Goal: Information Seeking & Learning: Find specific fact

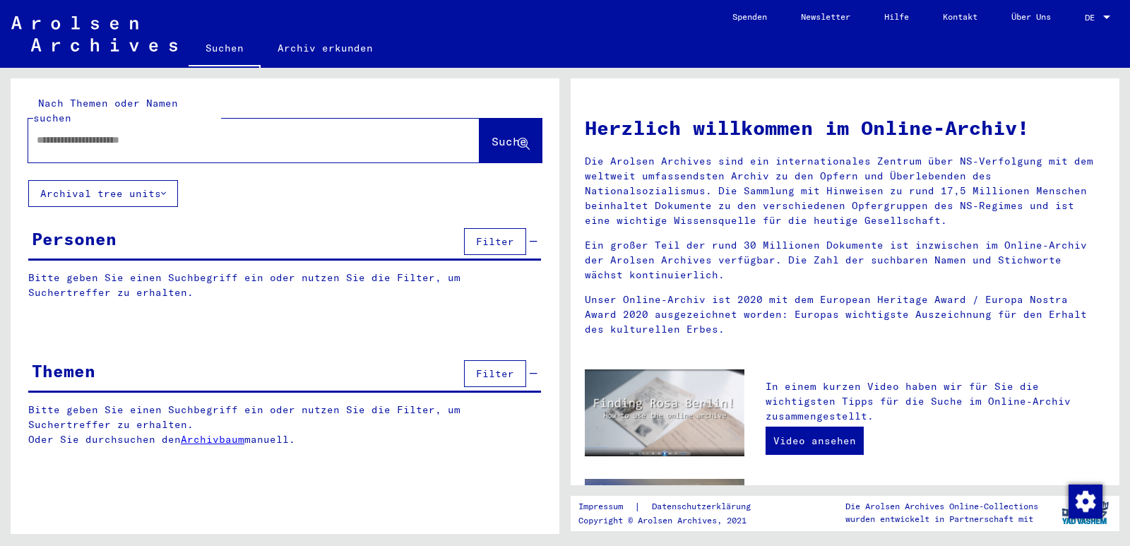
click at [57, 133] on input "text" at bounding box center [237, 140] width 401 height 15
paste input "**********"
type input "**********"
click at [492, 134] on span "Suche" at bounding box center [509, 141] width 35 height 14
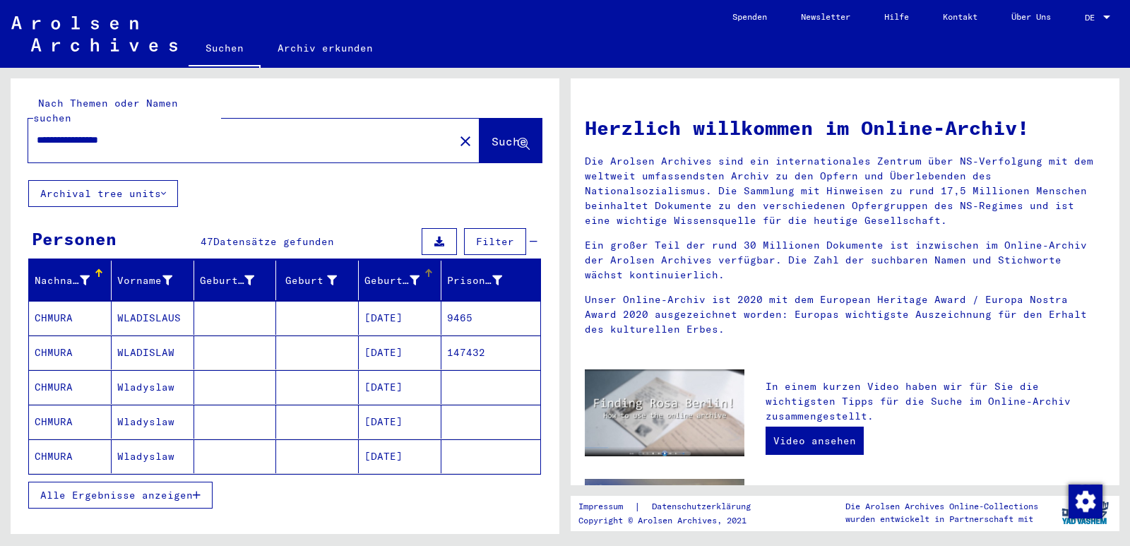
click at [372, 273] on div "Geburtsdatum" at bounding box center [392, 280] width 55 height 15
click at [155, 489] on span "Alle Ergebnisse anzeigen" at bounding box center [116, 495] width 153 height 13
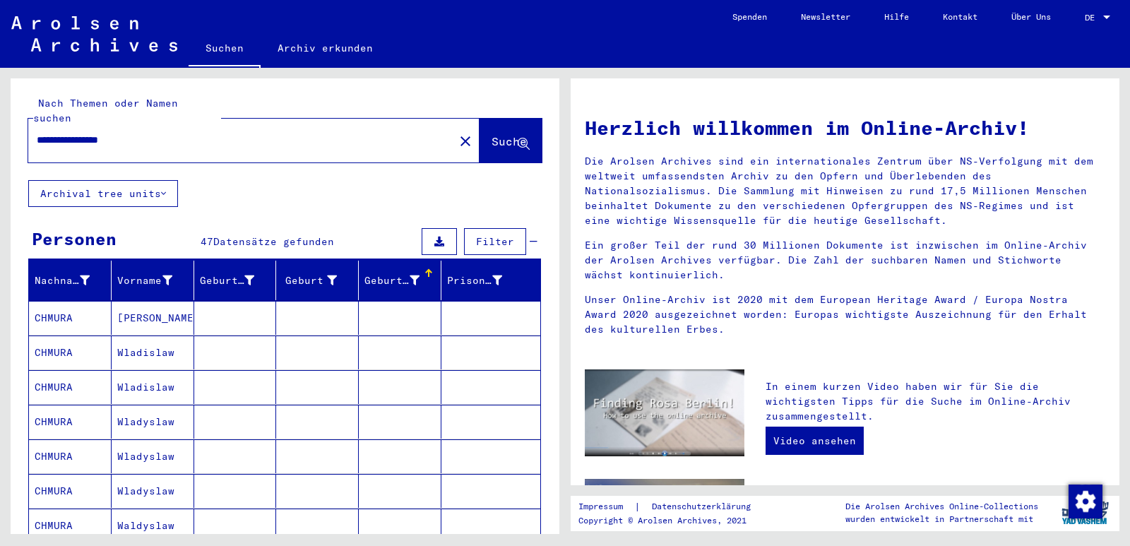
click at [47, 301] on mat-cell "CHMURA" at bounding box center [70, 318] width 83 height 34
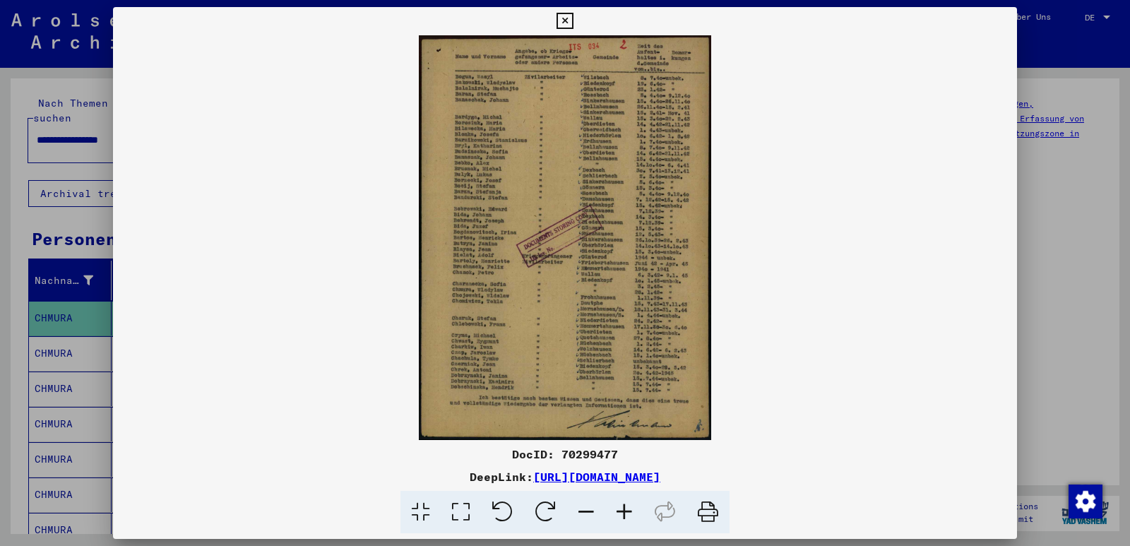
click at [622, 511] on icon at bounding box center [624, 512] width 38 height 43
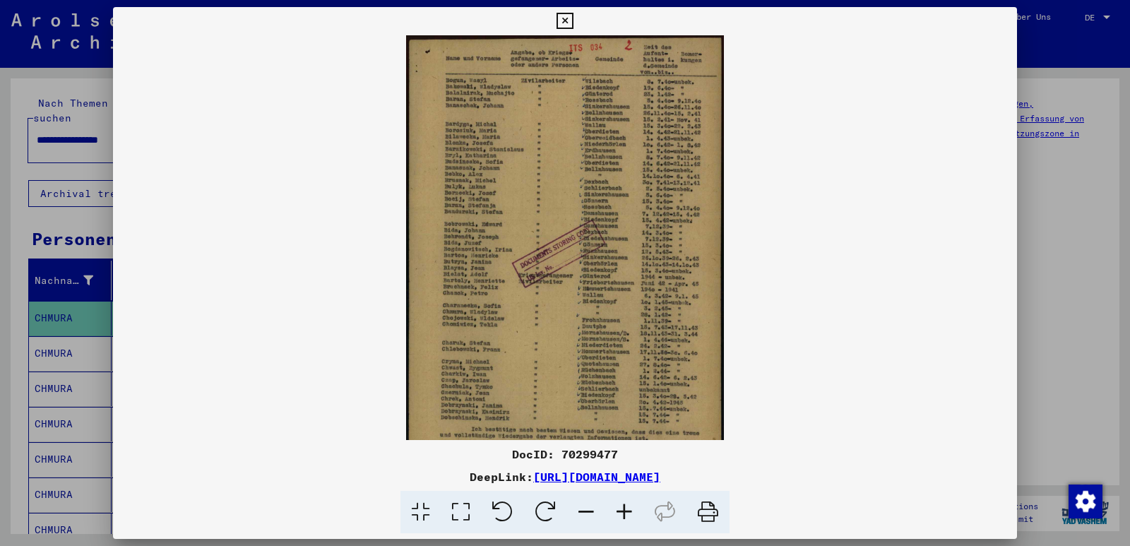
click at [622, 511] on icon at bounding box center [624, 512] width 38 height 43
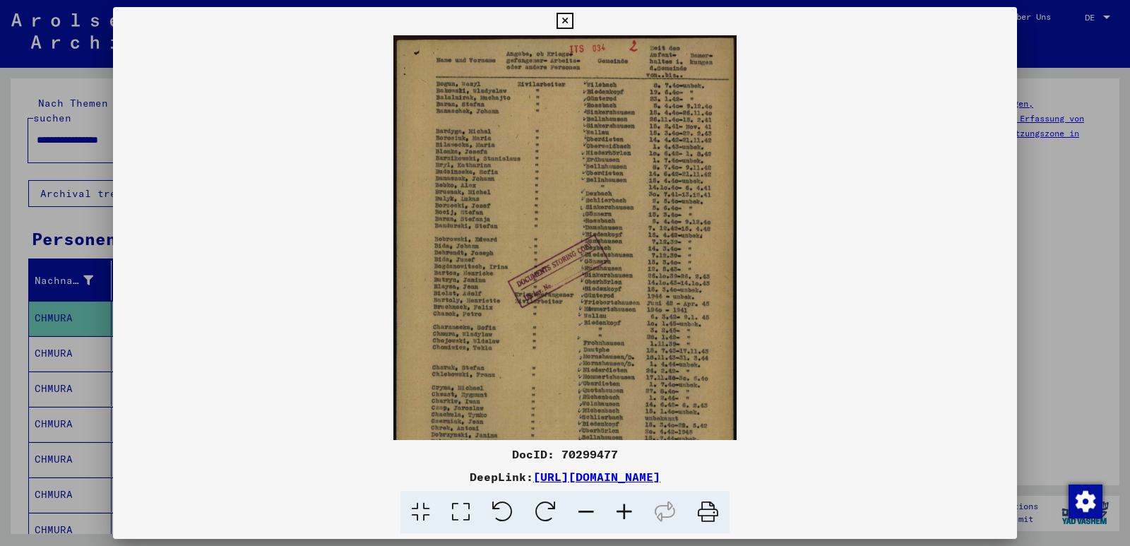
click at [622, 511] on icon at bounding box center [624, 512] width 38 height 43
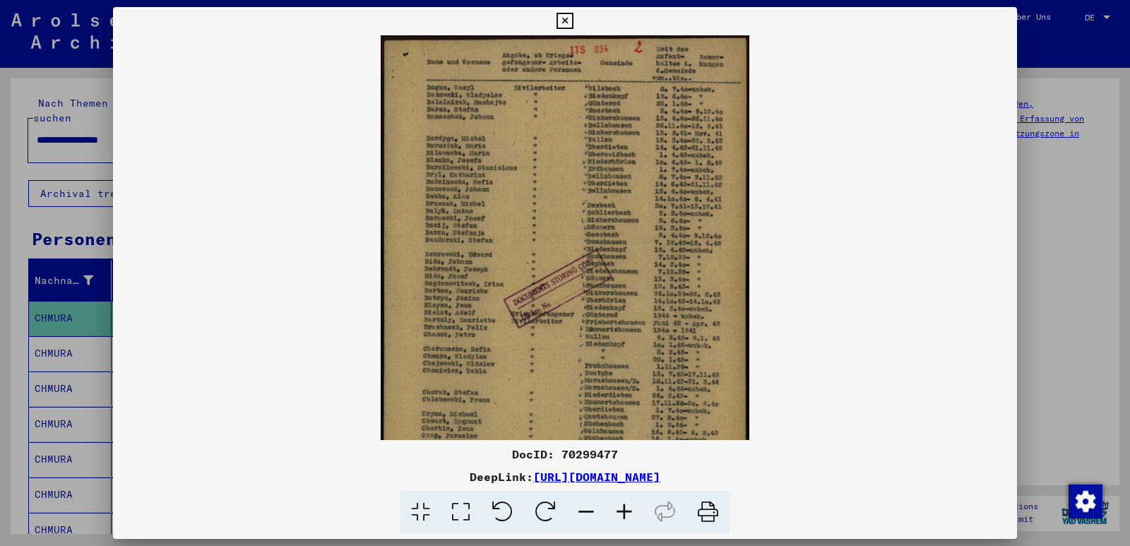
click at [622, 511] on icon at bounding box center [624, 512] width 38 height 43
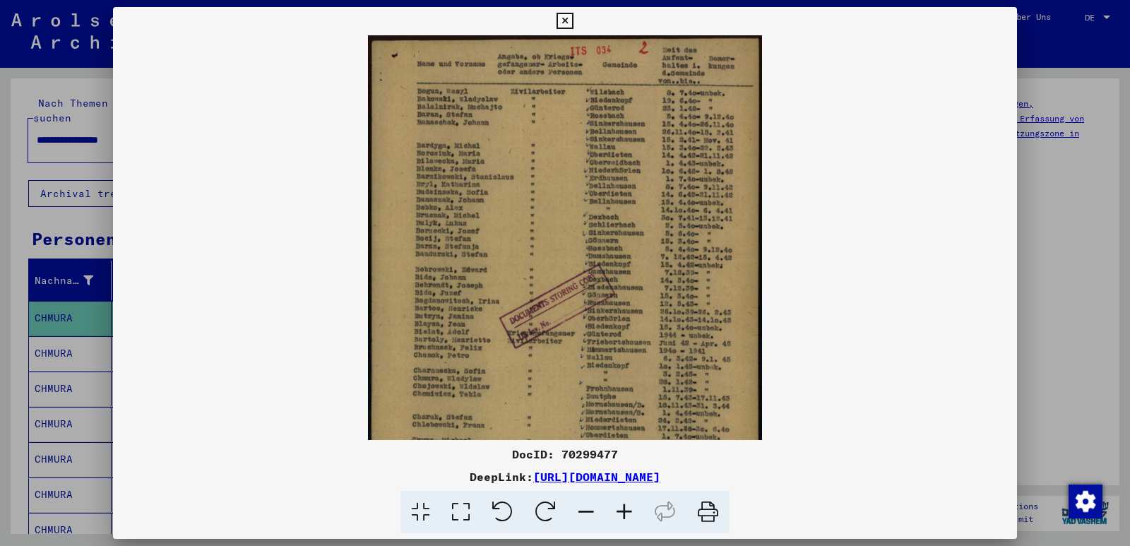
click at [622, 511] on icon at bounding box center [624, 512] width 38 height 43
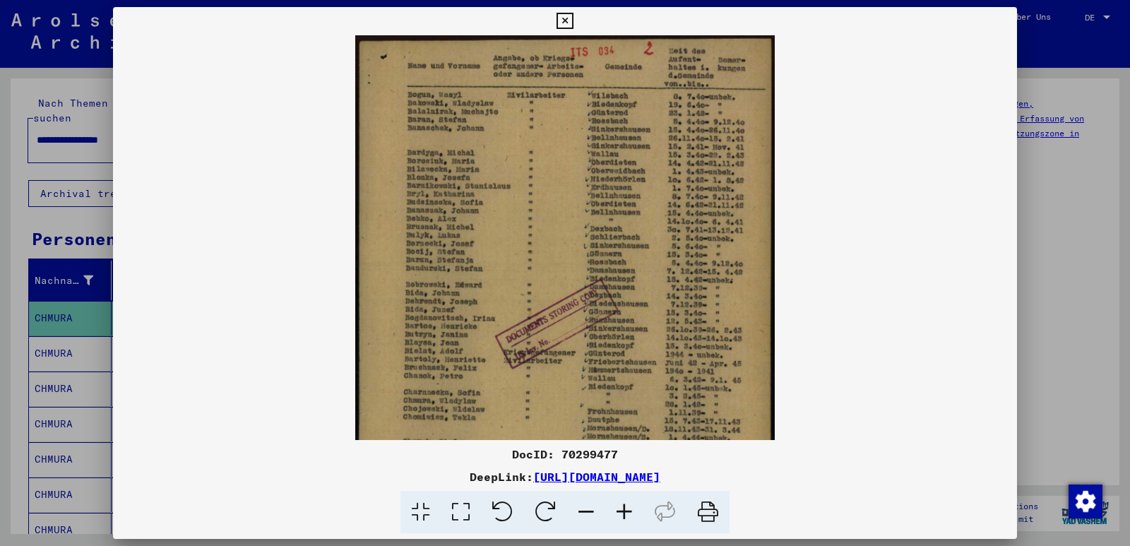
click at [622, 511] on icon at bounding box center [624, 512] width 38 height 43
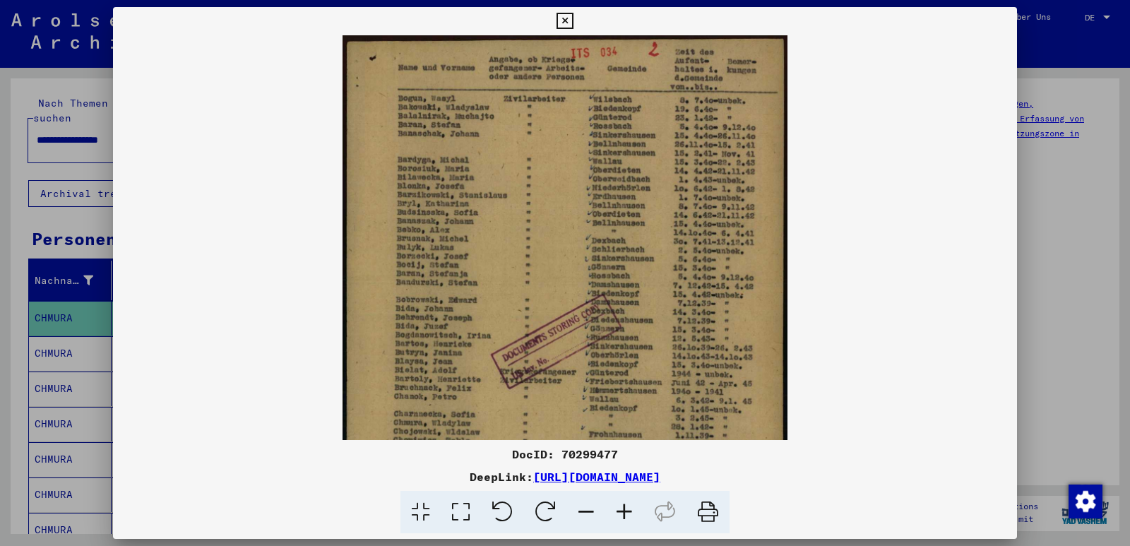
click at [622, 511] on icon at bounding box center [624, 512] width 38 height 43
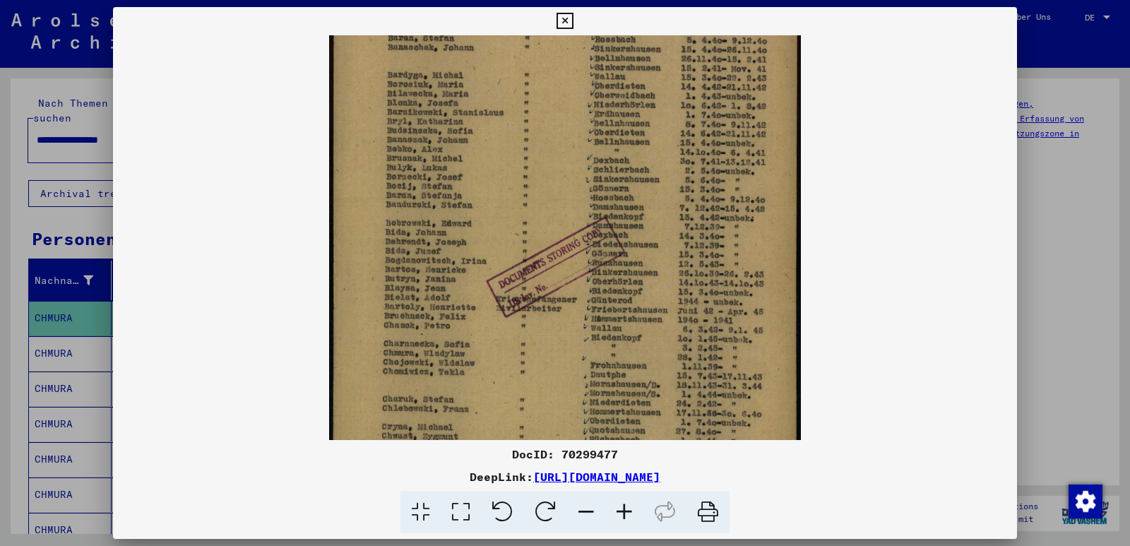
drag, startPoint x: 503, startPoint y: 269, endPoint x: 496, endPoint y: 171, distance: 98.4
click at [496, 172] on img at bounding box center [564, 269] width 471 height 652
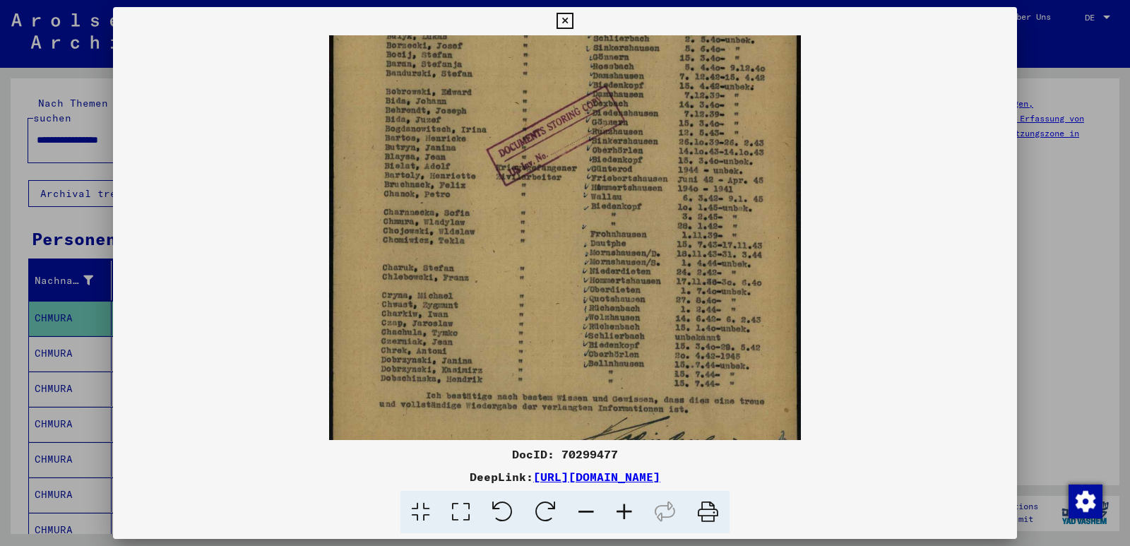
drag, startPoint x: 468, startPoint y: 321, endPoint x: 473, endPoint y: 194, distance: 127.2
click at [473, 194] on img at bounding box center [564, 138] width 471 height 652
click at [486, 303] on img at bounding box center [564, 137] width 471 height 652
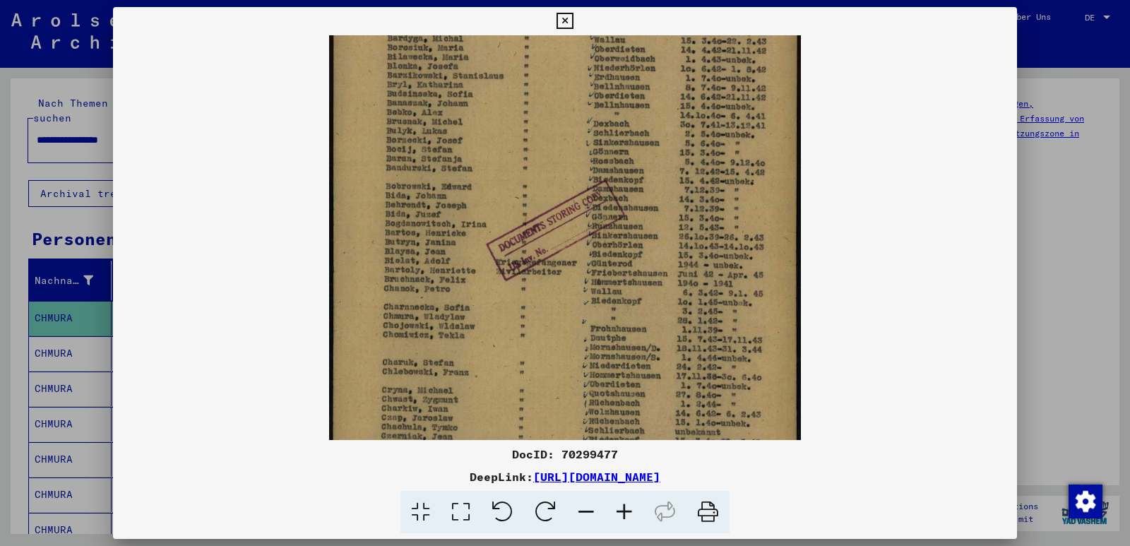
scroll to position [128, 0]
drag, startPoint x: 491, startPoint y: 278, endPoint x: 505, endPoint y: 374, distance: 97.1
click at [505, 374] on img at bounding box center [564, 233] width 471 height 652
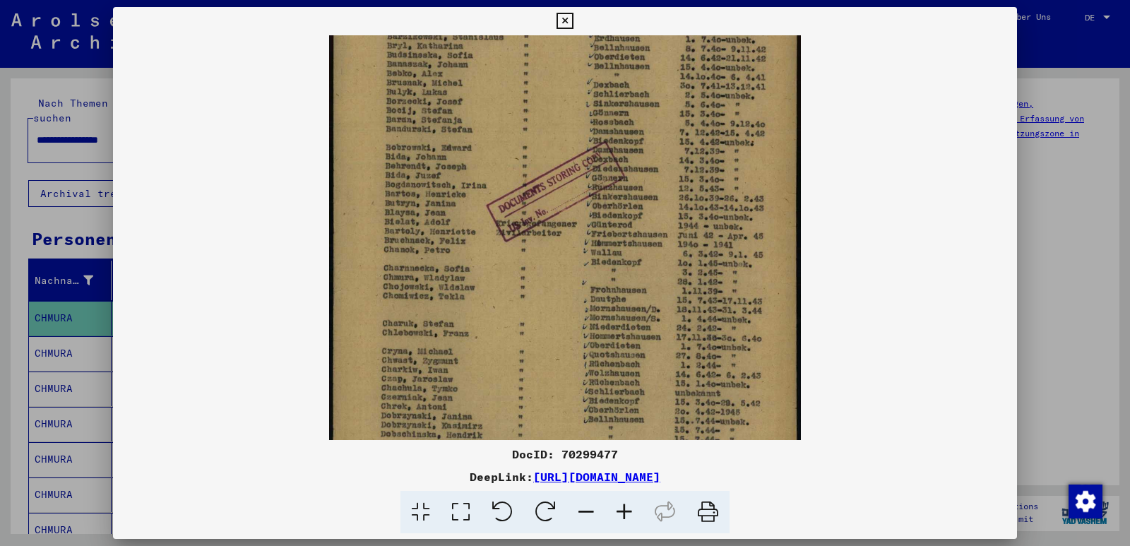
drag, startPoint x: 506, startPoint y: 373, endPoint x: 518, endPoint y: 290, distance: 83.5
click at [515, 309] on img at bounding box center [564, 194] width 471 height 652
click at [517, 297] on img at bounding box center [564, 194] width 471 height 652
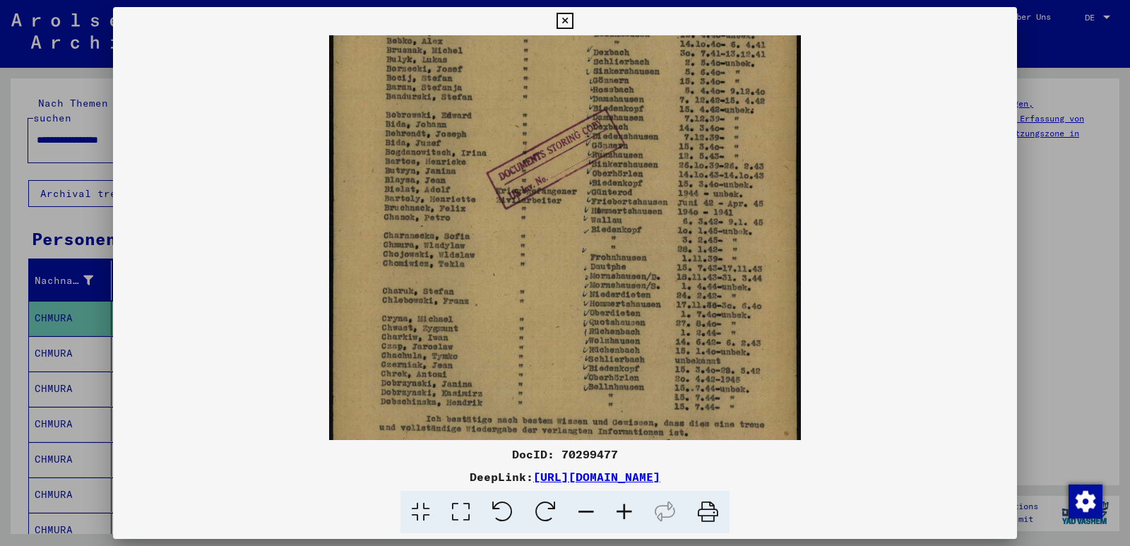
click at [480, 332] on img at bounding box center [564, 161] width 471 height 652
click at [626, 511] on icon at bounding box center [624, 512] width 38 height 43
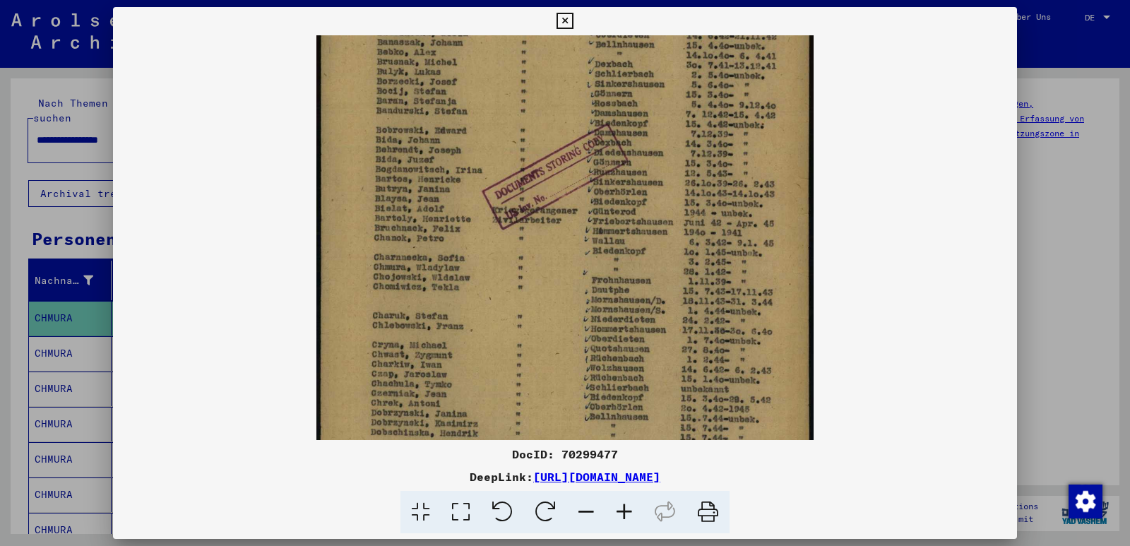
click at [626, 511] on icon at bounding box center [624, 512] width 38 height 43
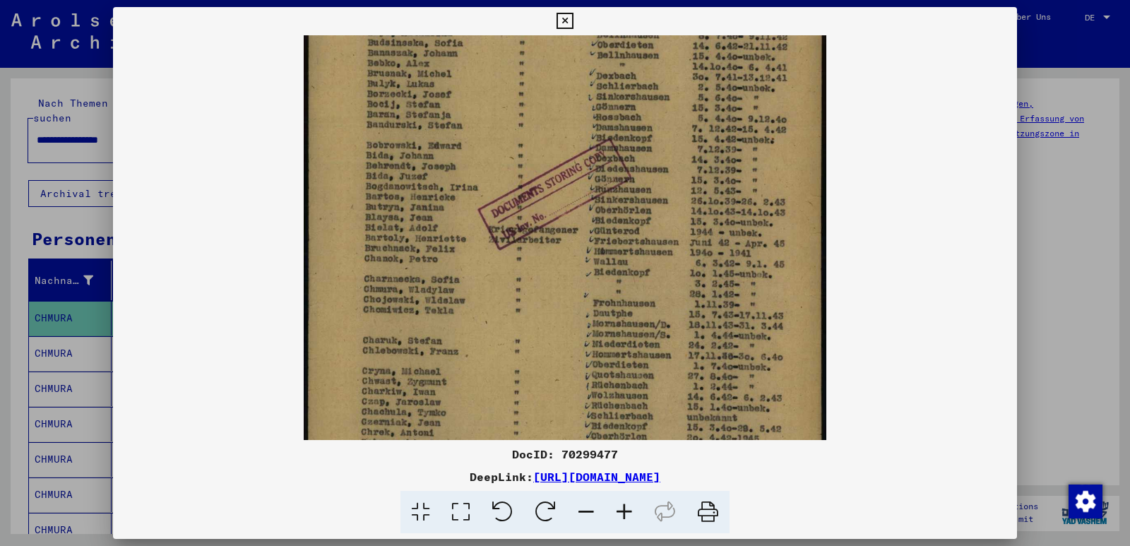
click at [626, 511] on icon at bounding box center [624, 512] width 38 height 43
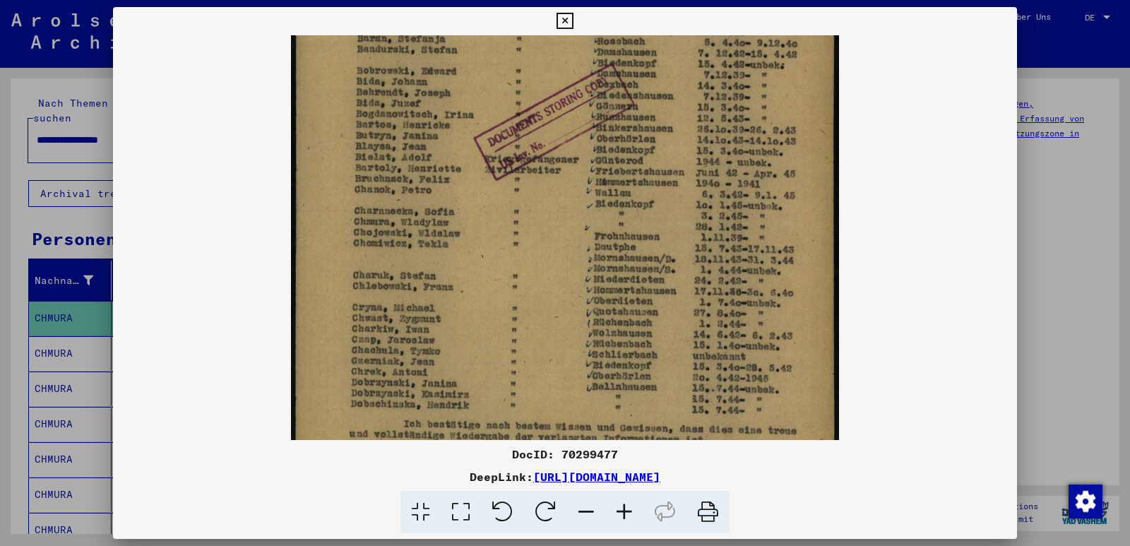
drag, startPoint x: 437, startPoint y: 332, endPoint x: 463, endPoint y: 240, distance: 95.7
click at [463, 240] on img at bounding box center [564, 125] width 547 height 758
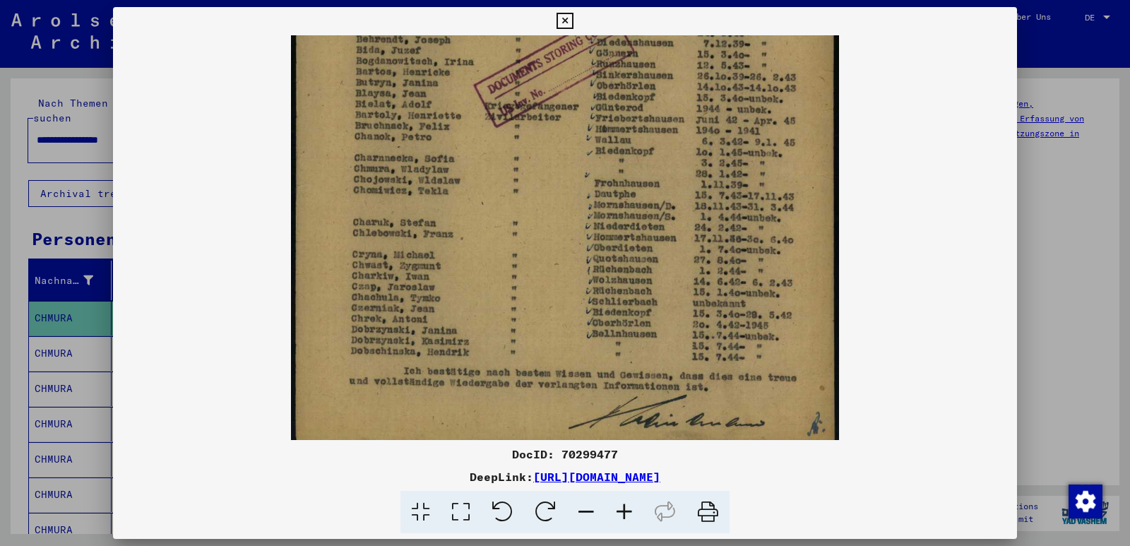
scroll to position [353, 0]
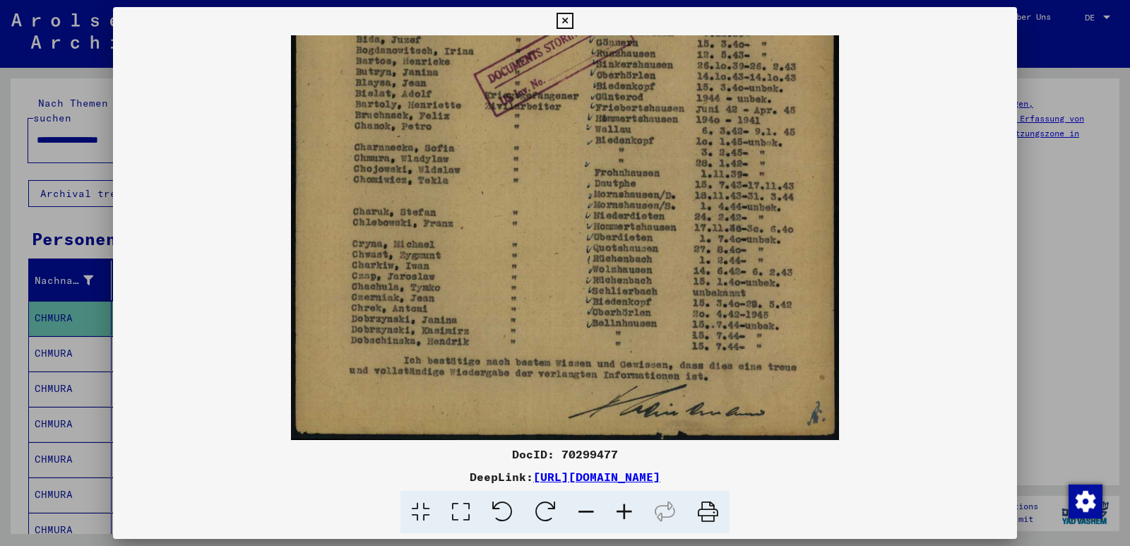
drag, startPoint x: 454, startPoint y: 333, endPoint x: 461, endPoint y: 258, distance: 75.2
click at [461, 259] on img at bounding box center [564, 61] width 547 height 758
click at [568, 20] on icon at bounding box center [565, 21] width 16 height 17
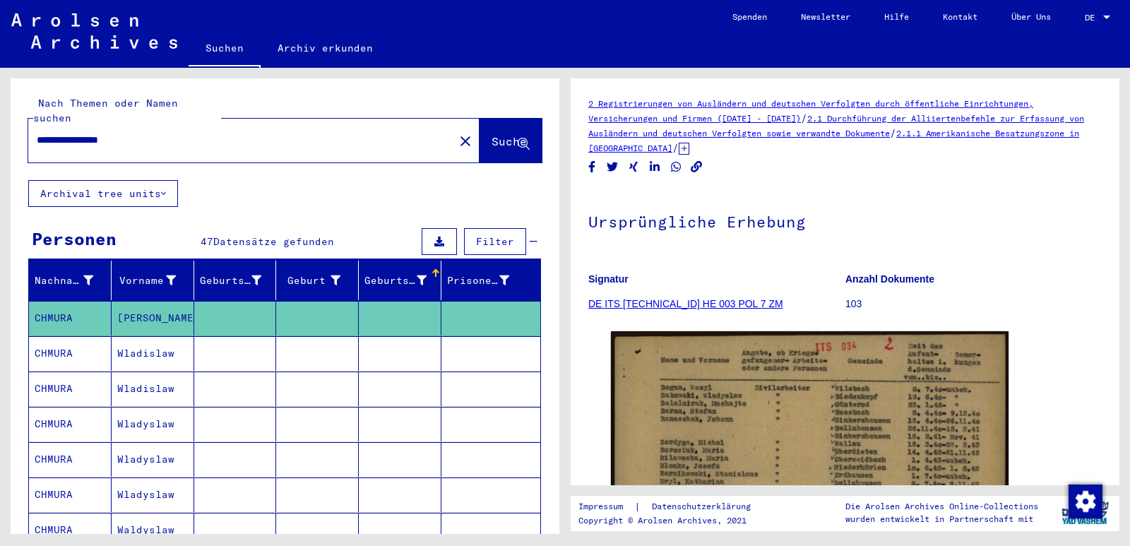
click at [61, 336] on mat-cell "CHMURA" at bounding box center [70, 353] width 83 height 35
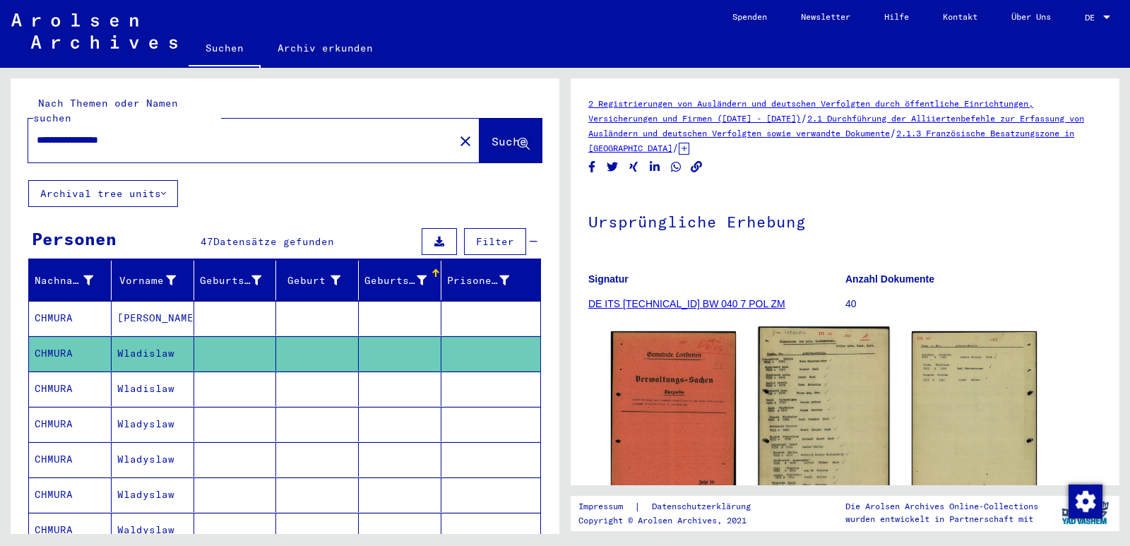
click at [782, 434] on img at bounding box center [824, 419] width 131 height 185
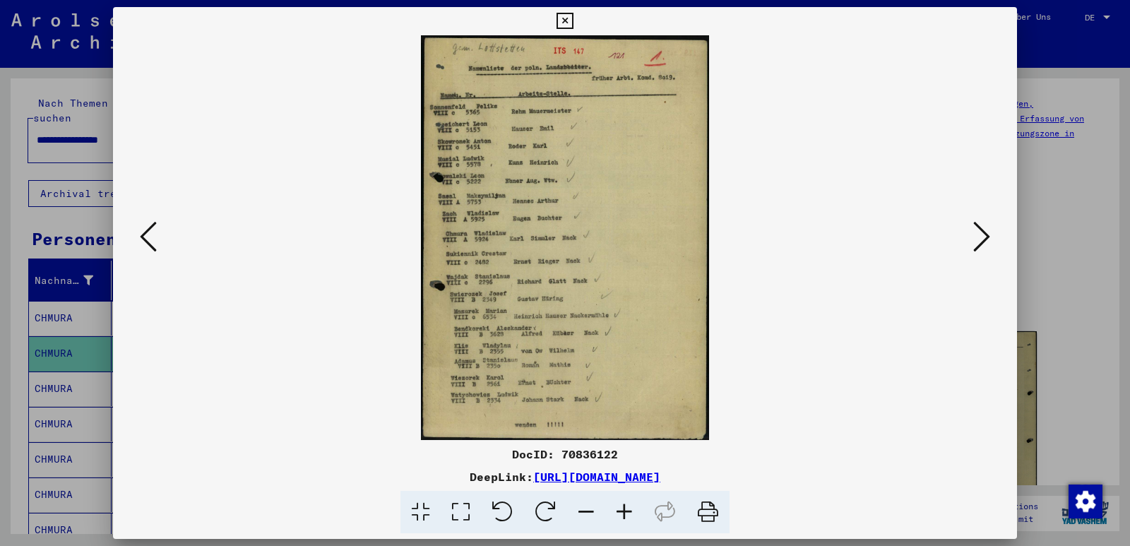
click at [627, 510] on icon at bounding box center [624, 512] width 38 height 43
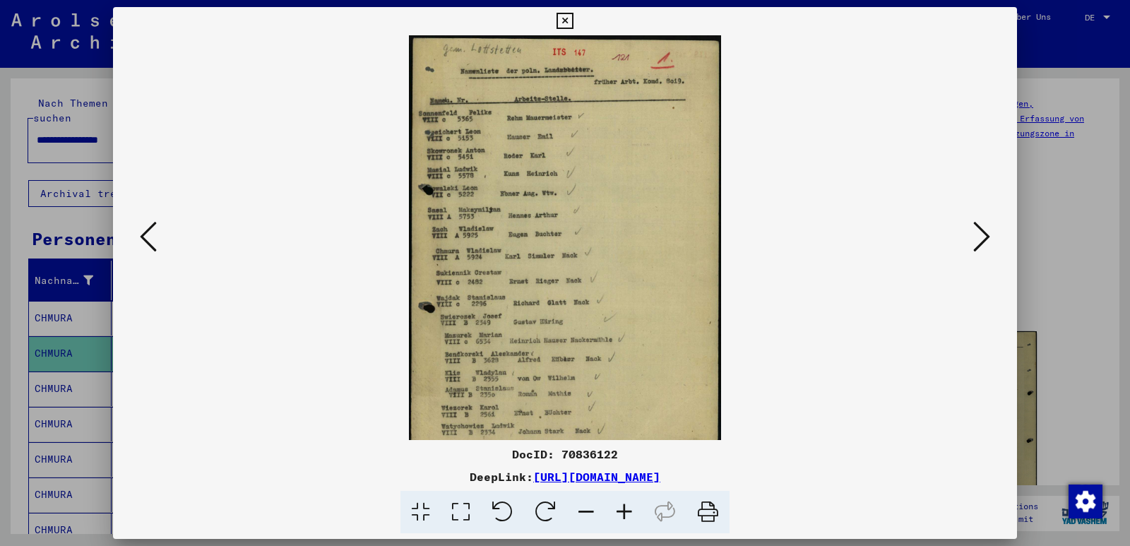
click at [627, 510] on icon at bounding box center [624, 512] width 38 height 43
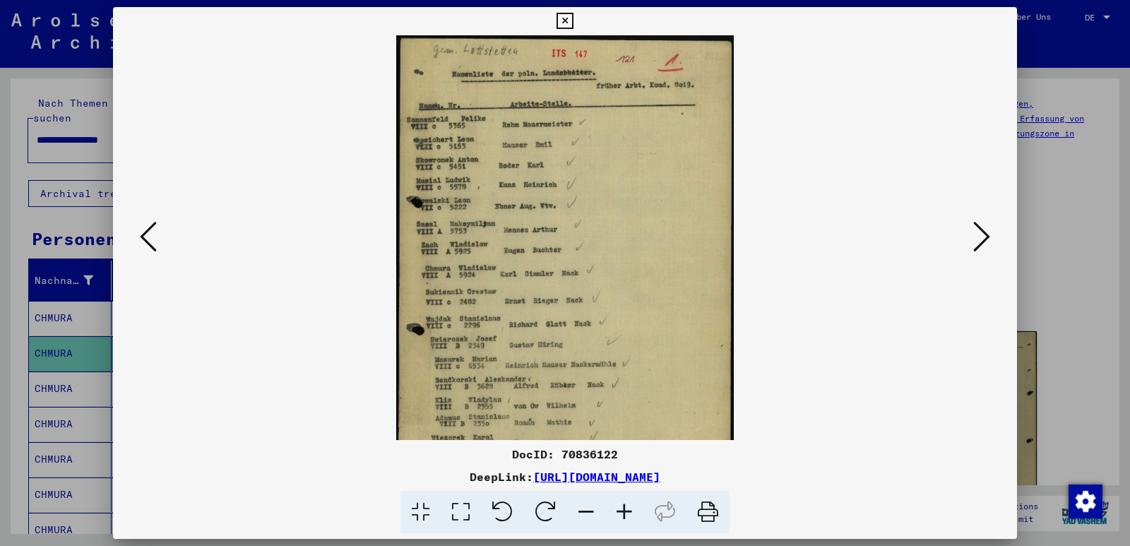
click at [627, 510] on icon at bounding box center [624, 512] width 38 height 43
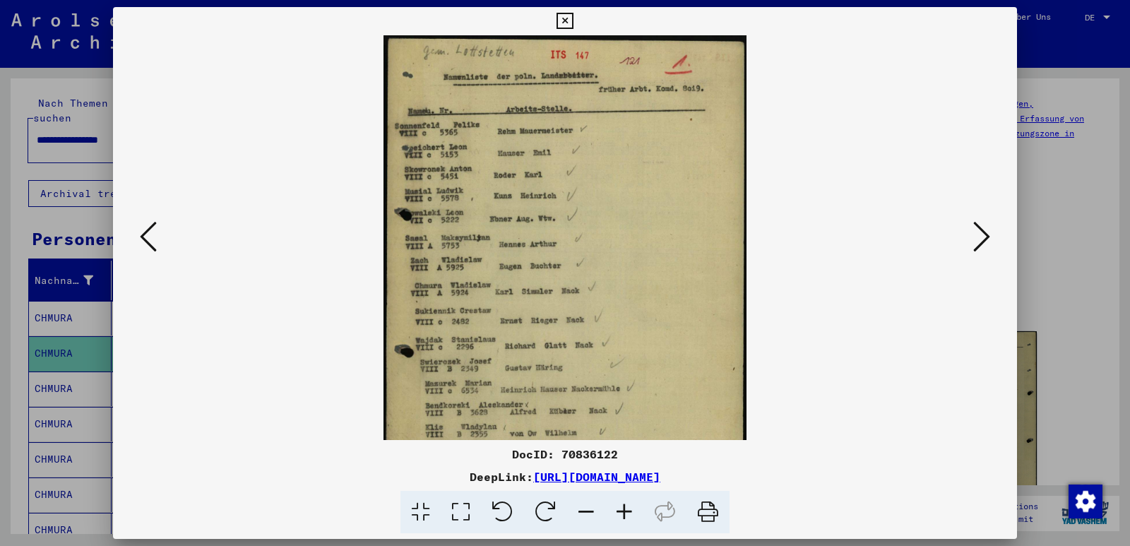
click at [627, 510] on icon at bounding box center [624, 512] width 38 height 43
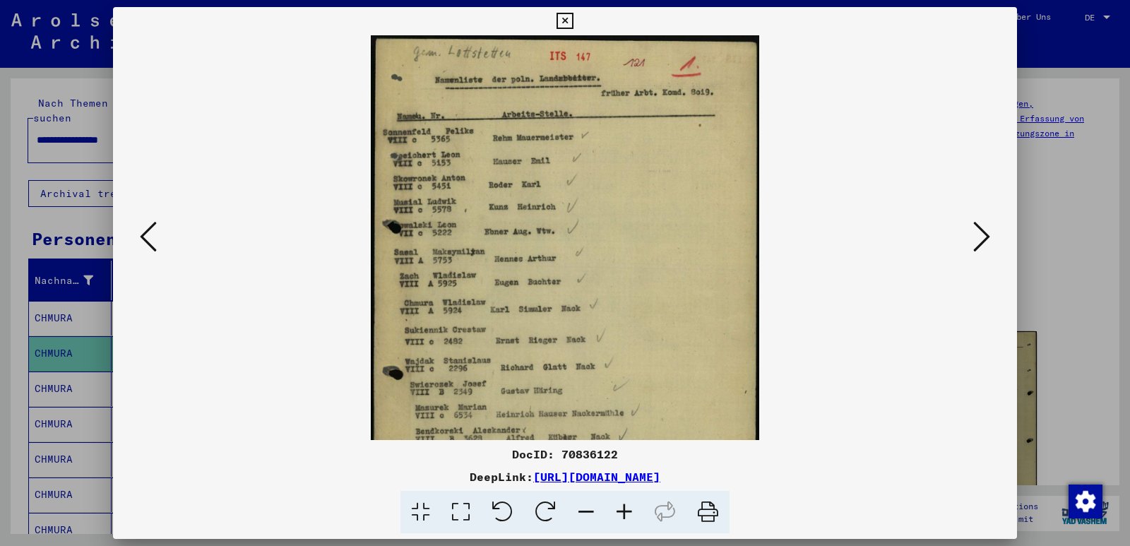
click at [627, 510] on icon at bounding box center [624, 512] width 38 height 43
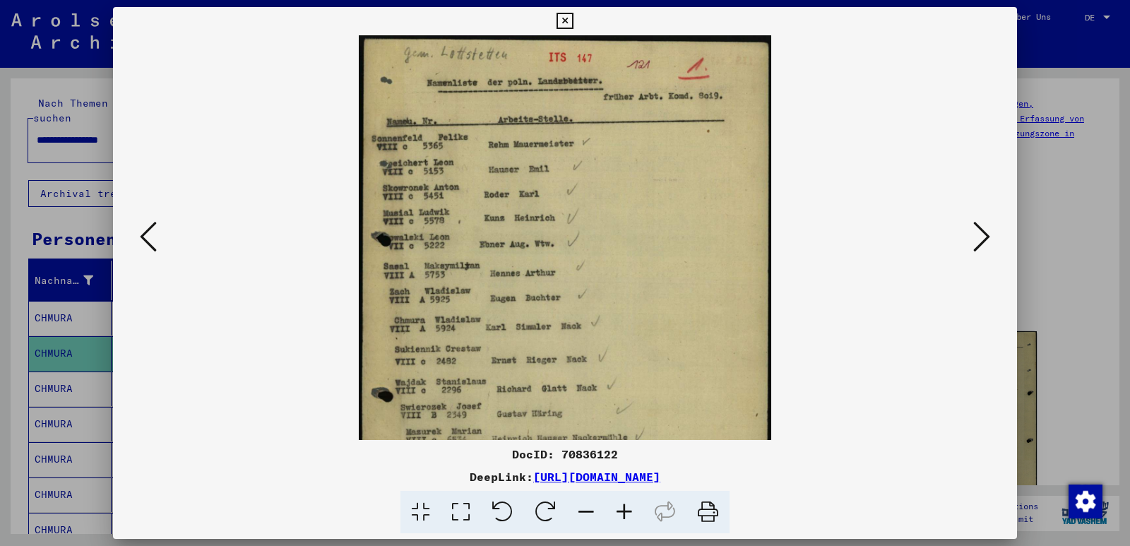
click at [627, 510] on icon at bounding box center [624, 512] width 38 height 43
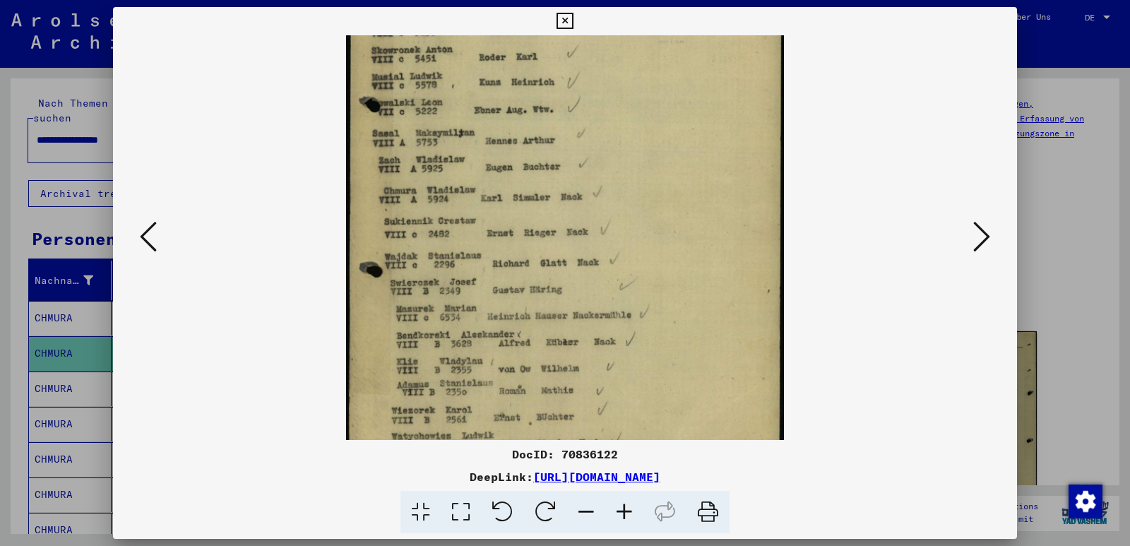
scroll to position [149, 0]
drag, startPoint x: 523, startPoint y: 272, endPoint x: 531, endPoint y: 139, distance: 133.0
click at [531, 139] on img at bounding box center [565, 194] width 438 height 617
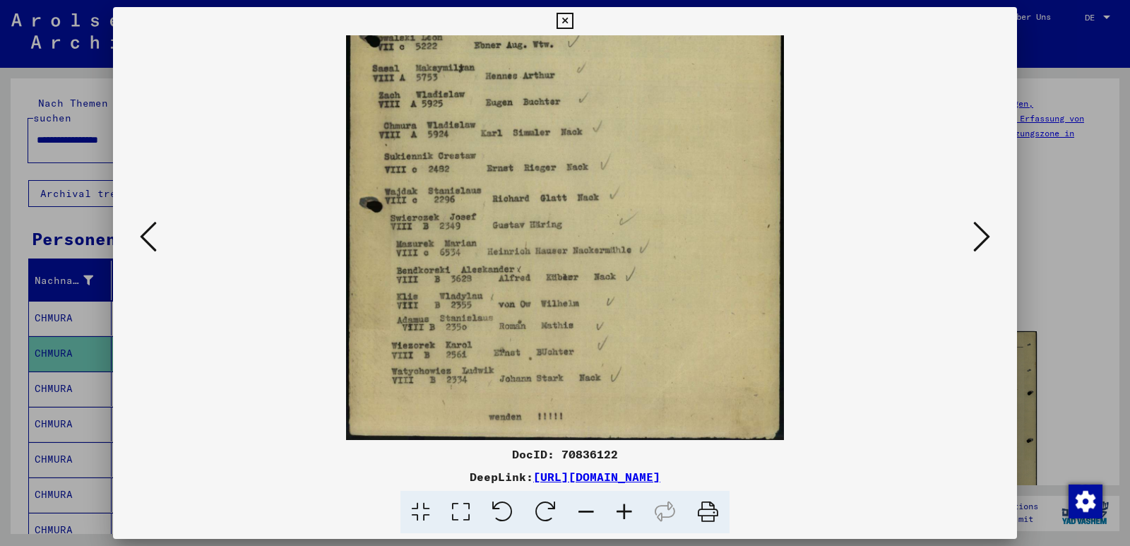
drag, startPoint x: 533, startPoint y: 257, endPoint x: 537, endPoint y: 174, distance: 83.5
click at [537, 174] on img at bounding box center [565, 131] width 438 height 617
click at [560, 20] on icon at bounding box center [565, 21] width 16 height 17
